Goal: Information Seeking & Learning: Learn about a topic

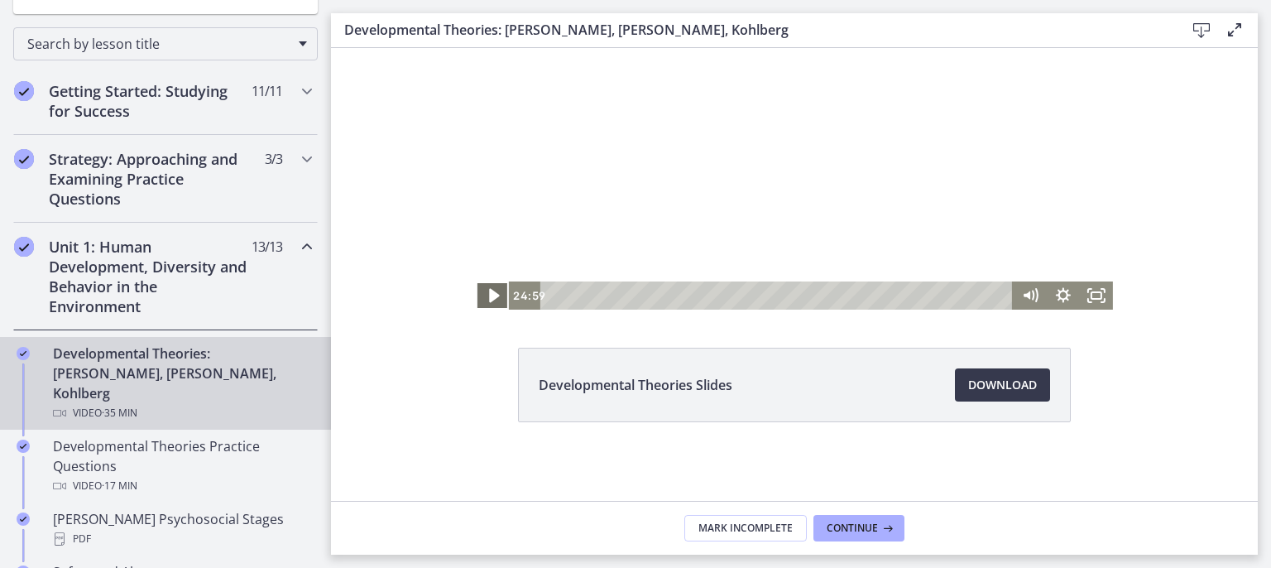
click at [489, 291] on icon "Play Video" at bounding box center [494, 296] width 10 height 14
click at [939, 291] on div "30:12" at bounding box center [779, 295] width 453 height 28
click at [952, 295] on div "31:14" at bounding box center [779, 295] width 453 height 28
click at [964, 292] on div "32:07" at bounding box center [779, 295] width 453 height 28
click at [971, 293] on div "32:38" at bounding box center [779, 295] width 453 height 28
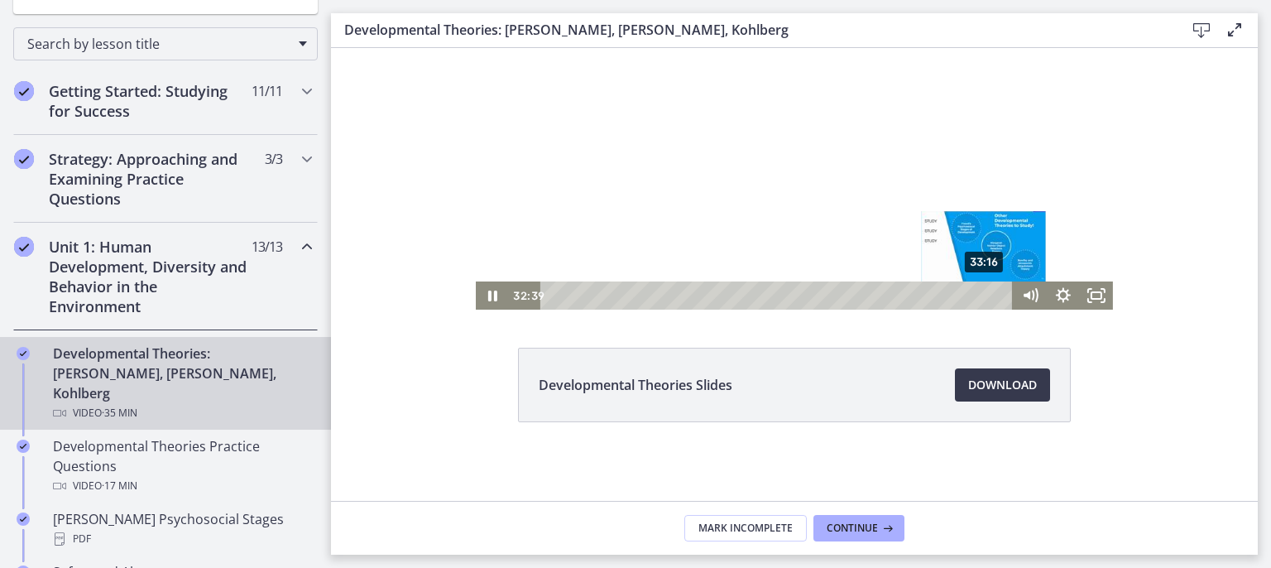
click at [979, 293] on div "33:16" at bounding box center [779, 295] width 453 height 28
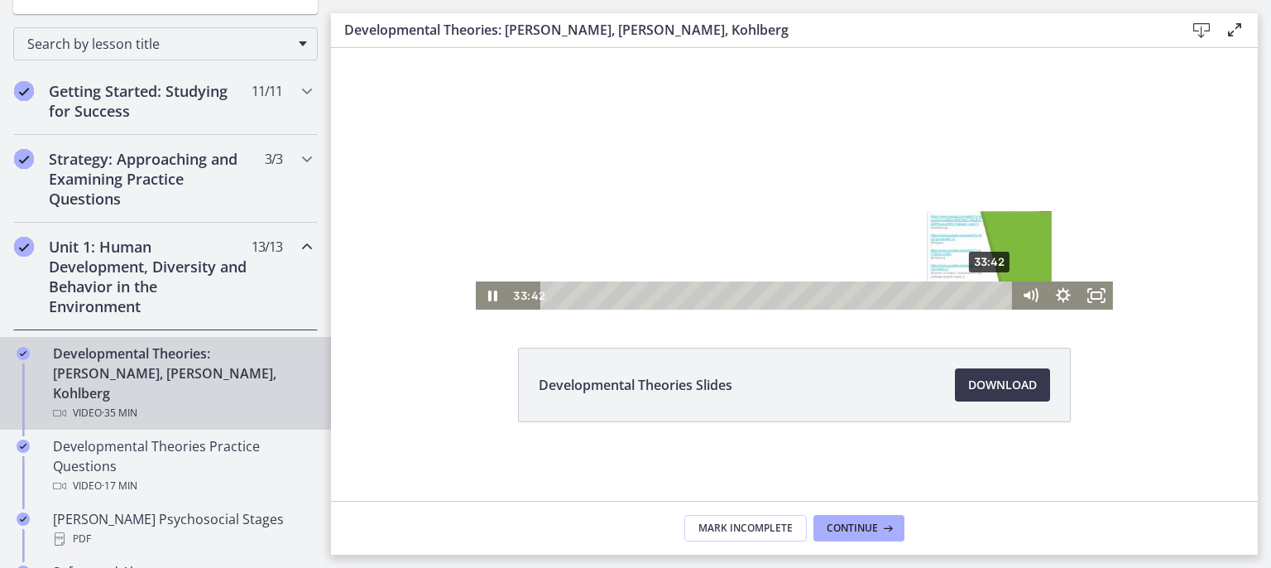
click at [985, 295] on div "33:42" at bounding box center [779, 295] width 453 height 28
click at [993, 294] on div "34:21" at bounding box center [779, 295] width 453 height 28
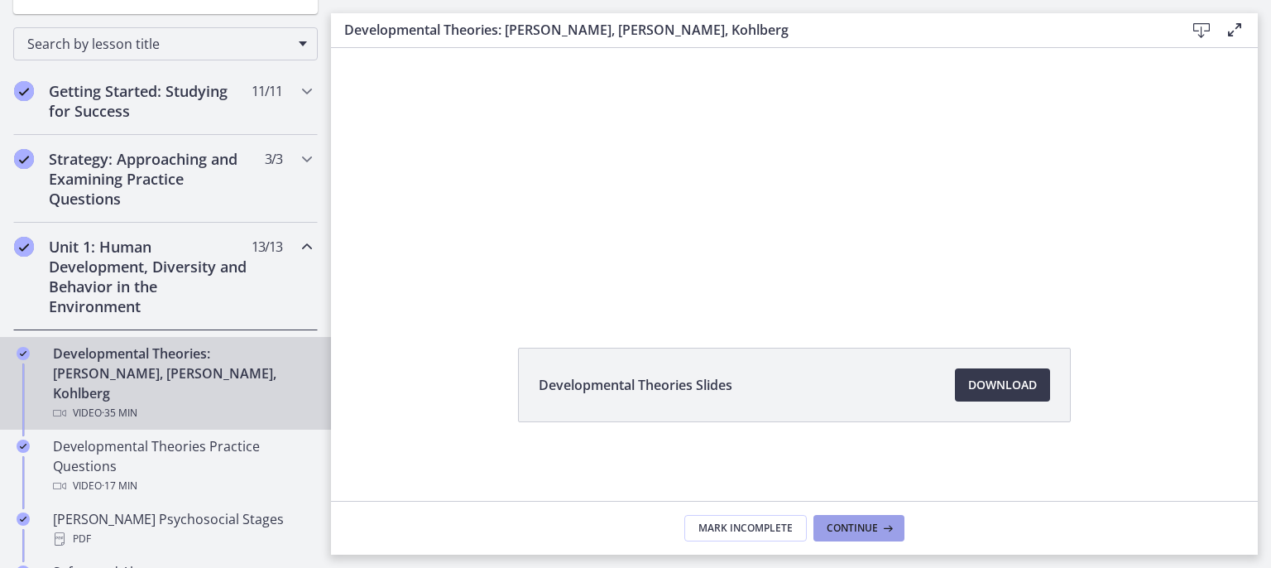
click at [874, 525] on span "Continue" at bounding box center [852, 527] width 51 height 13
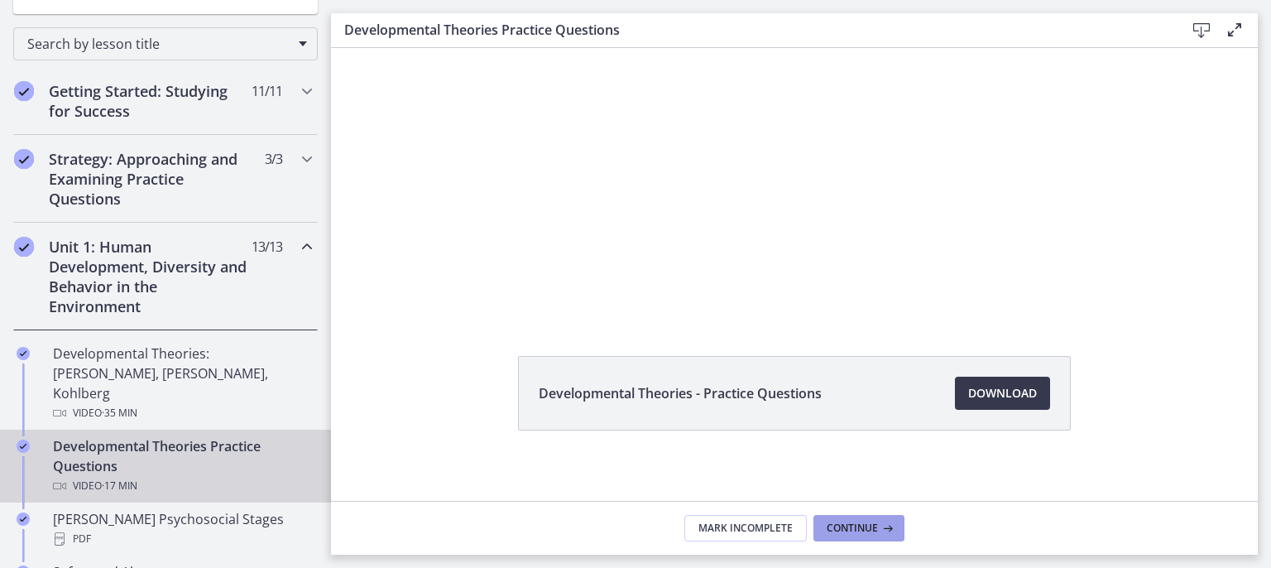
scroll to position [97, 0]
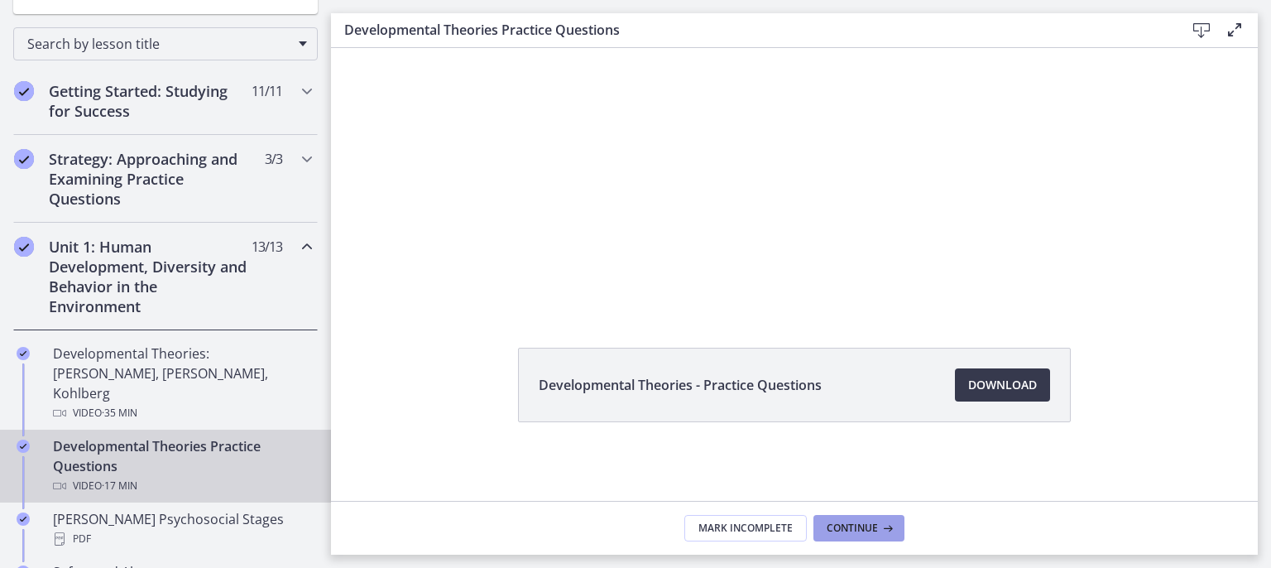
click at [867, 527] on span "Continue" at bounding box center [852, 527] width 51 height 13
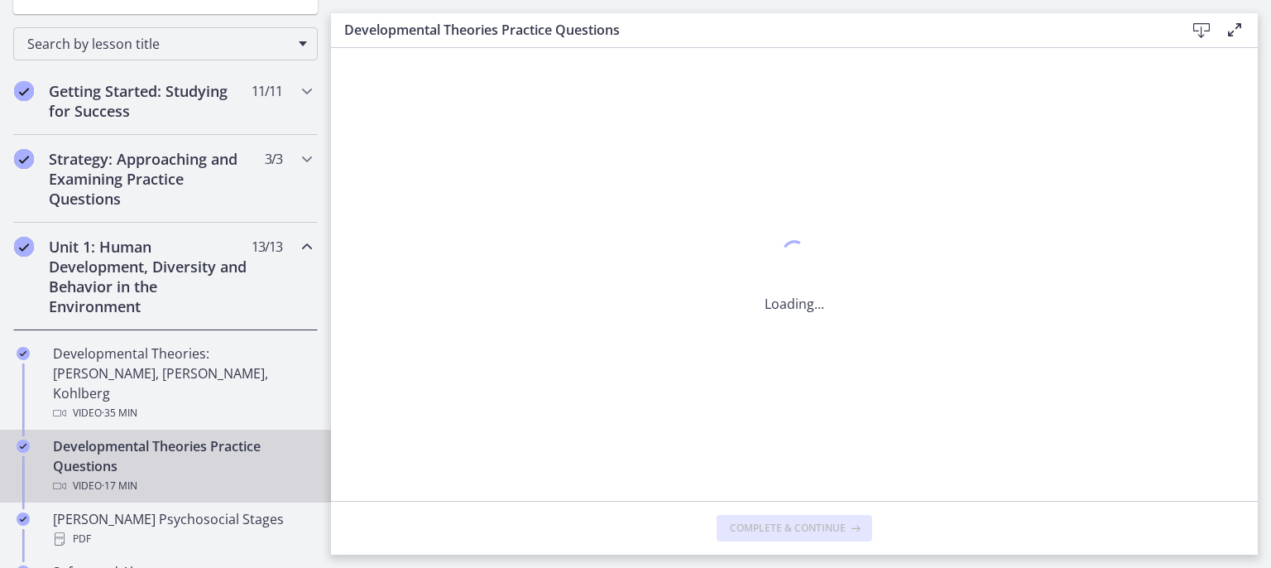
scroll to position [0, 0]
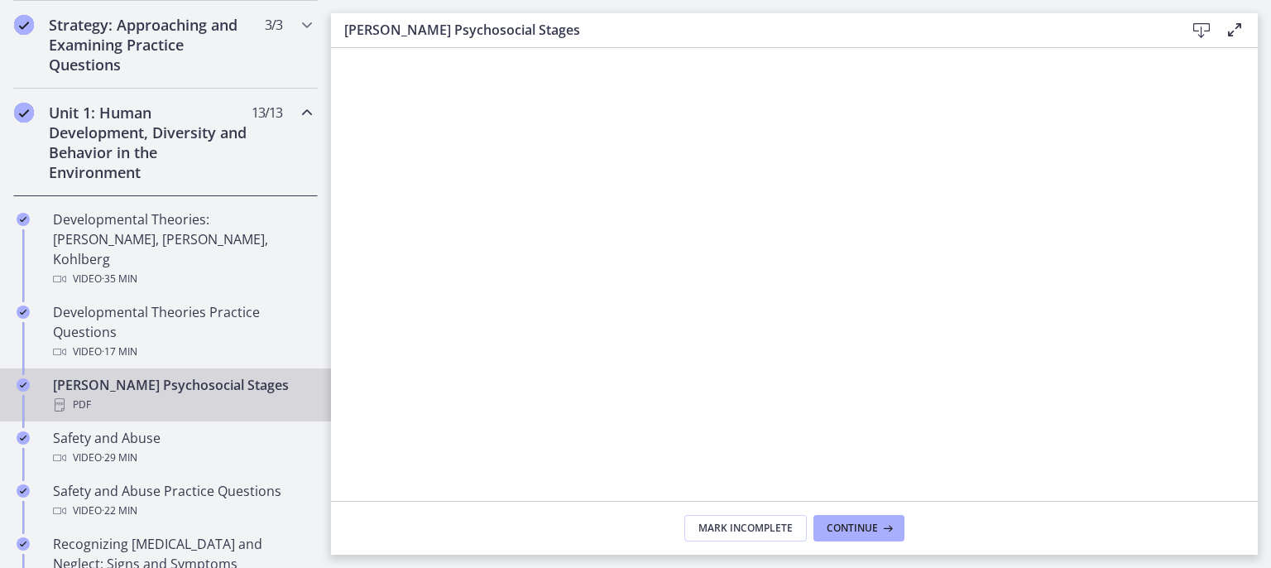
scroll to position [248, 0]
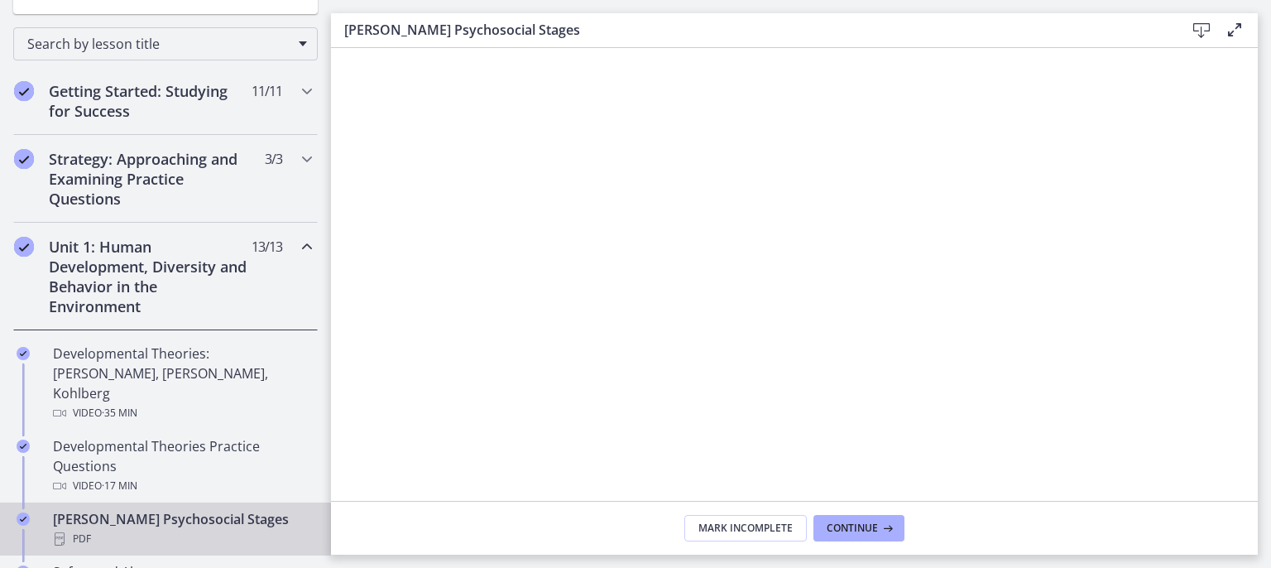
click at [242, 278] on div "Unit 1: Human Development, Diversity and Behavior in the Environment 13 / 13 Co…" at bounding box center [165, 277] width 304 height 108
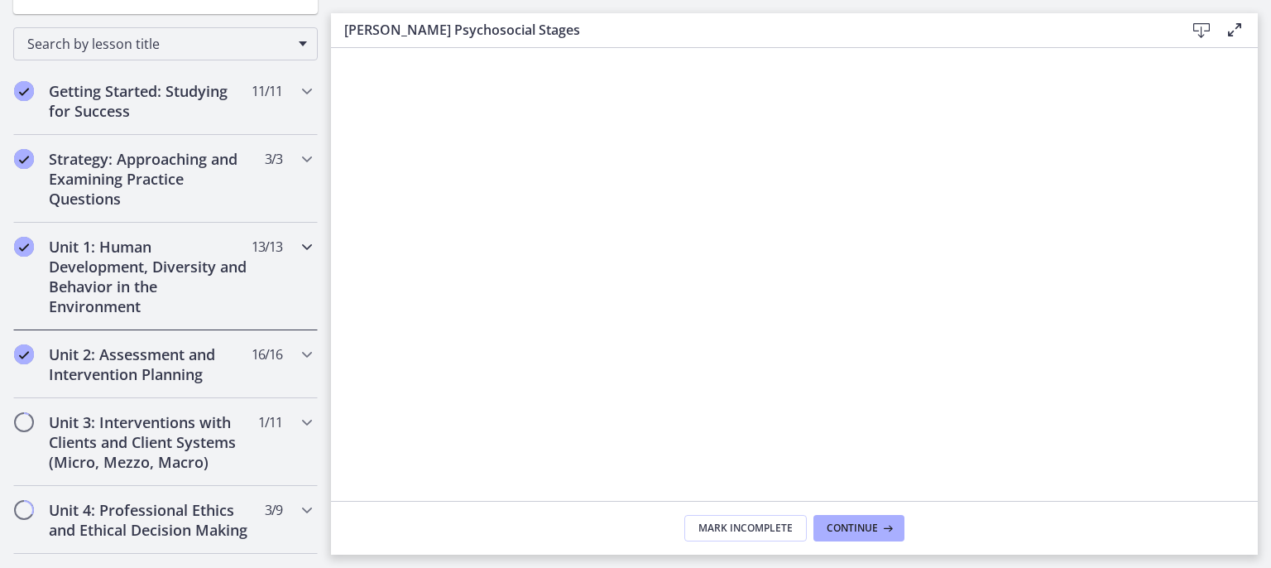
click at [242, 277] on div "Unit 1: Human Development, Diversity and Behavior in the Environment 13 / 13 Co…" at bounding box center [165, 277] width 304 height 108
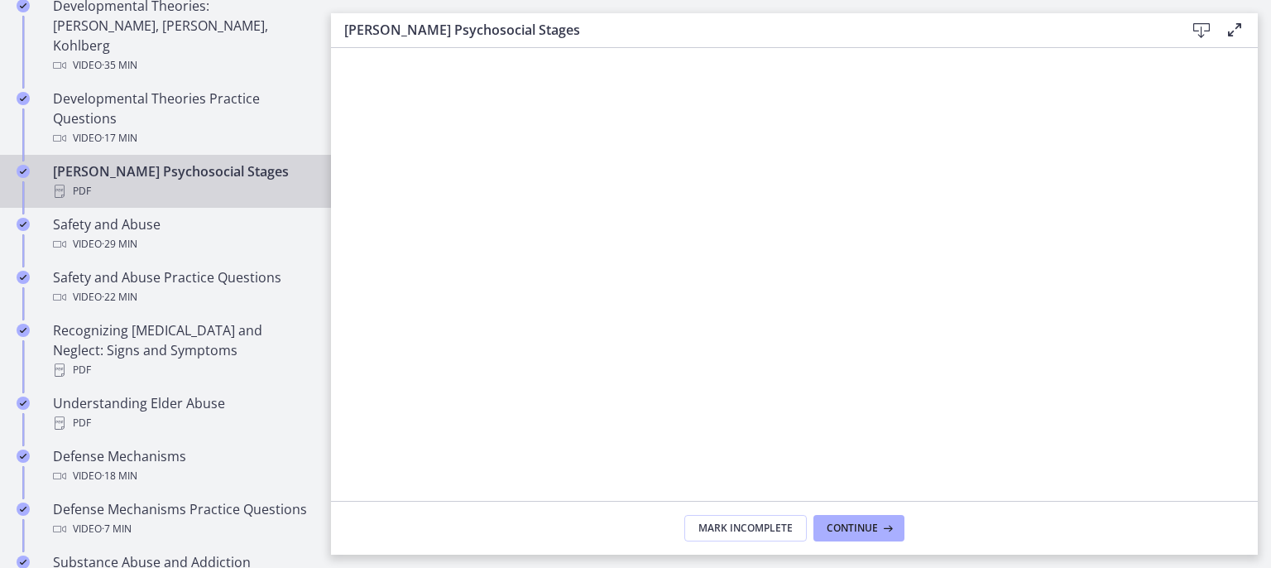
scroll to position [584, 0]
